Goal: Navigation & Orientation: Find specific page/section

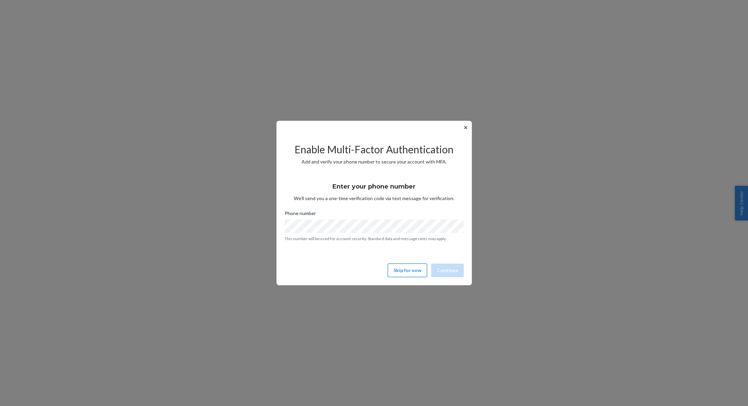
click at [423, 264] on button "Skip for now" at bounding box center [407, 271] width 39 height 14
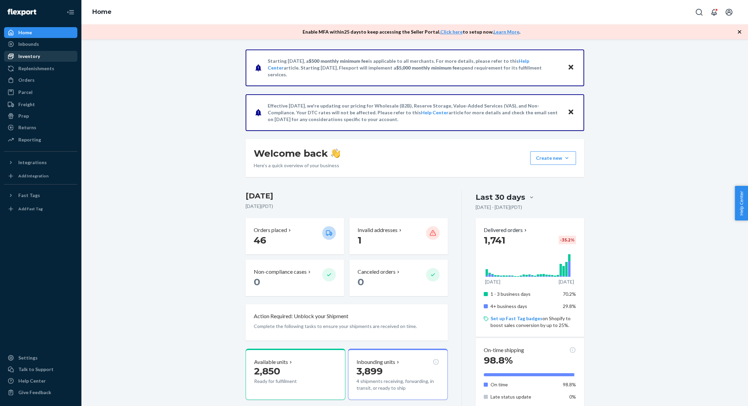
click at [49, 57] on div "Inventory" at bounding box center [41, 57] width 72 height 10
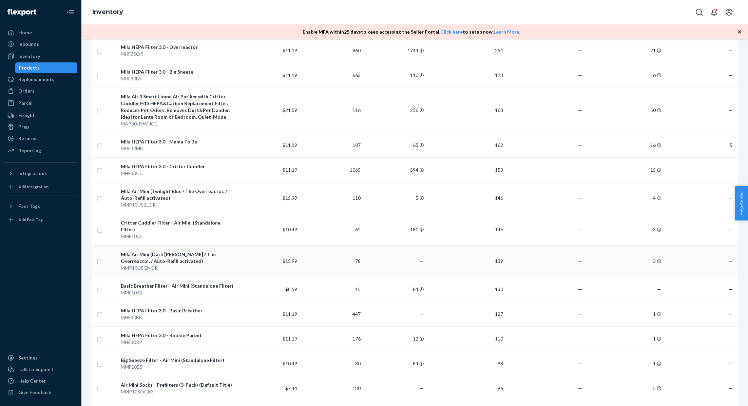
scroll to position [140, 0]
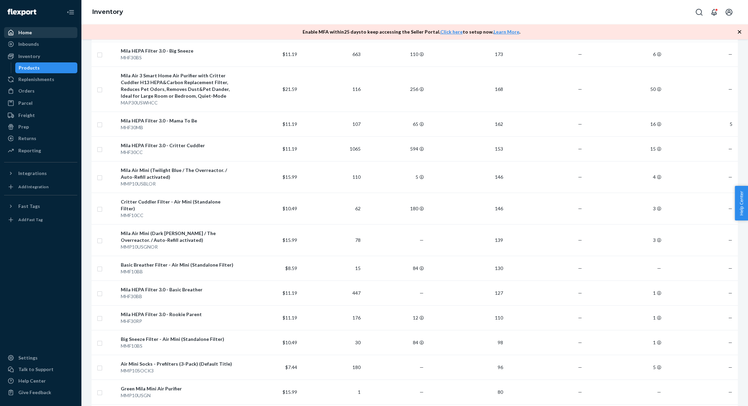
click at [55, 35] on div "Home" at bounding box center [41, 33] width 72 height 10
